Goal: Task Accomplishment & Management: Manage account settings

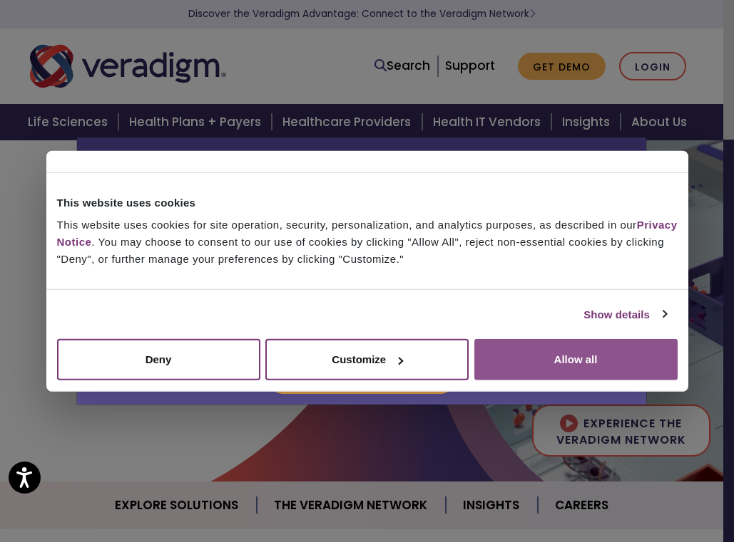
click at [584, 362] on button "Allow all" at bounding box center [575, 359] width 203 height 41
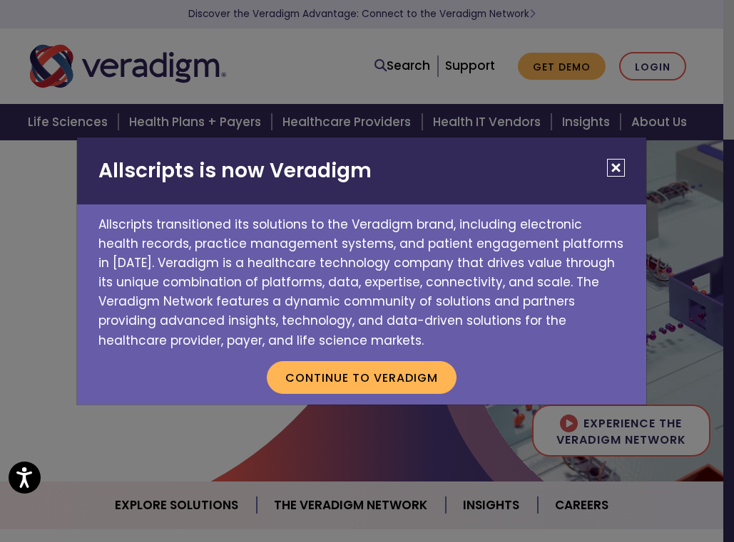
click at [645, 66] on div "Allscripts is now Veradigm Allscripts transitioned its solutions to the Veradig…" at bounding box center [367, 271] width 734 height 542
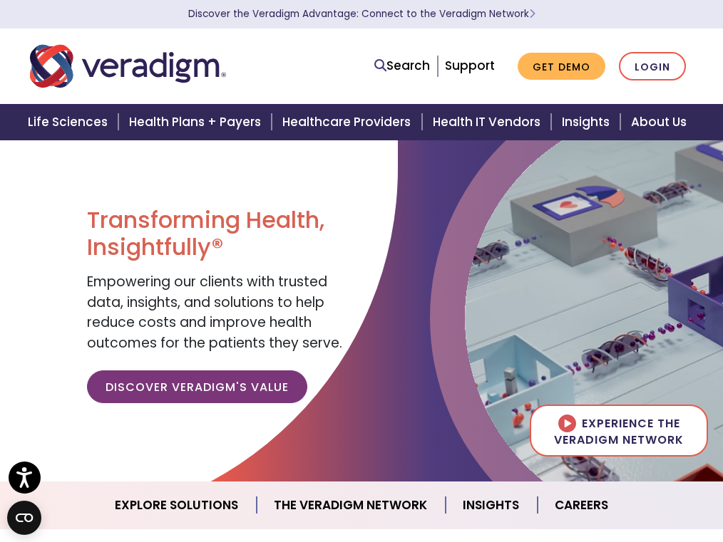
click at [422, 361] on div "Experience the Veradigm Network" at bounding box center [590, 311] width 342 height 342
click at [661, 77] on link "Login" at bounding box center [652, 66] width 67 height 29
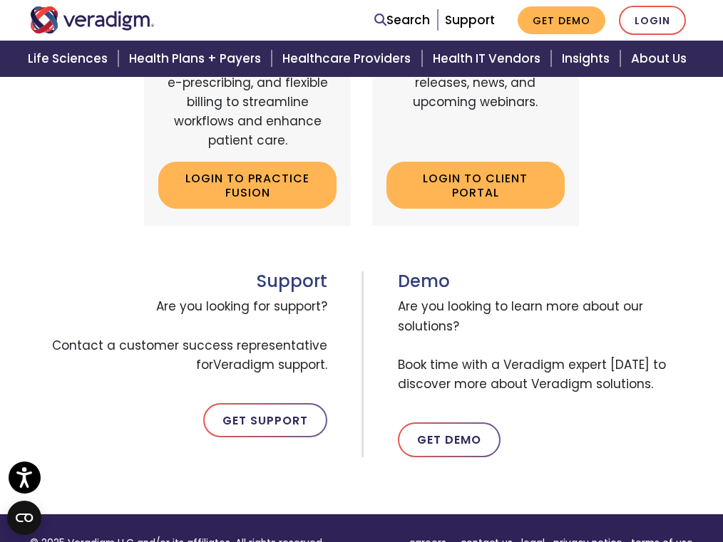
scroll to position [704, 0]
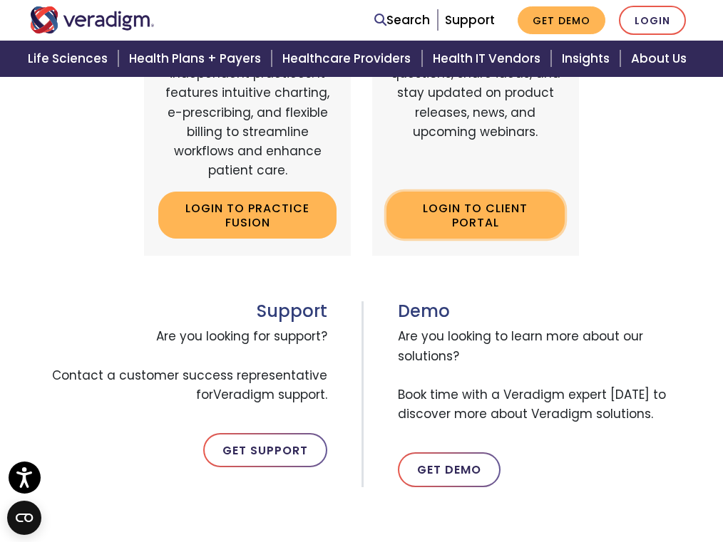
click at [514, 222] on link "Login to Client Portal" at bounding box center [475, 215] width 178 height 46
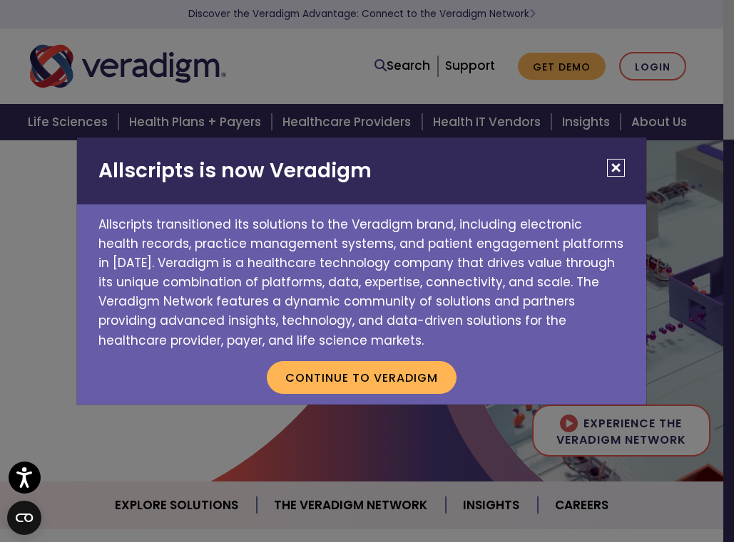
click at [615, 168] on button "Close" at bounding box center [616, 168] width 18 height 18
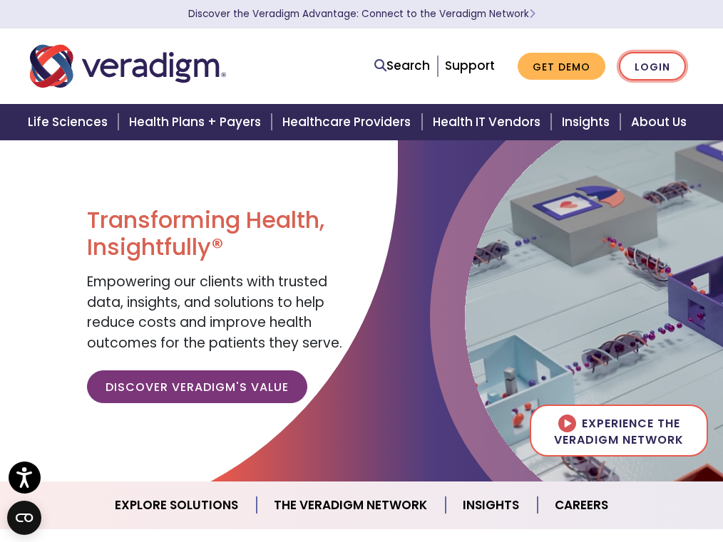
click at [666, 67] on link "Login" at bounding box center [652, 66] width 67 height 29
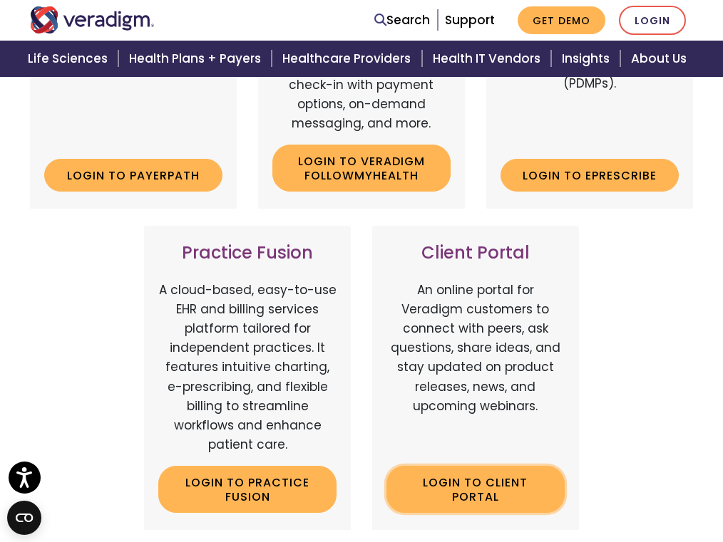
scroll to position [642, 0]
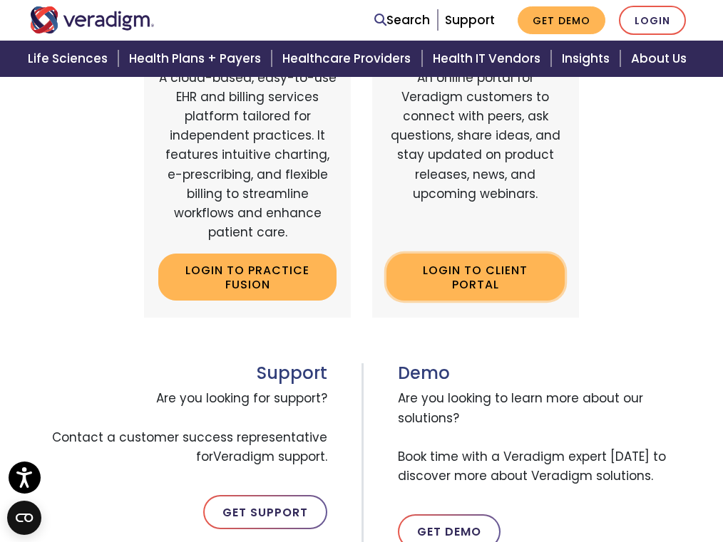
click at [495, 293] on link "Login to Client Portal" at bounding box center [475, 277] width 178 height 46
